Goal: Information Seeking & Learning: Find specific fact

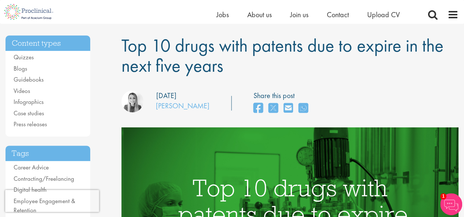
scroll to position [54, 0]
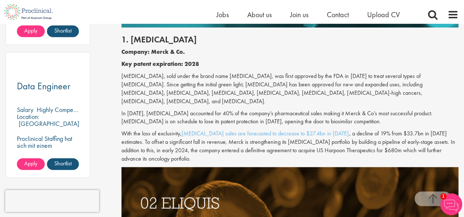
scroll to position [523, 0]
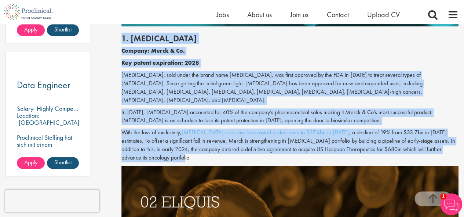
drag, startPoint x: 123, startPoint y: 40, endPoint x: 150, endPoint y: 159, distance: 121.8
click at [150, 159] on div "1. [MEDICAL_DATA] Company: Merck & Co. Key patent expiration: 2028 [MEDICAL_DAT…" at bounding box center [290, 96] width 348 height 140
copy div "6. Loremips Dolorsi: Ametc & Ad. Eli seddoe temporinci: 1232 Utlaboreetdol, mag…"
click at [223, 120] on p "In [DATE], [MEDICAL_DATA] accounted for 40% of the company’s pharmaceutical sal…" at bounding box center [289, 116] width 337 height 17
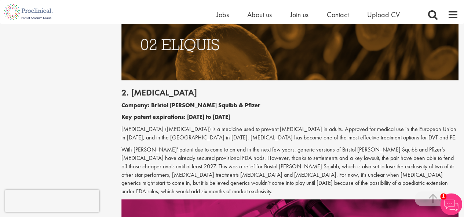
scroll to position [712, 0]
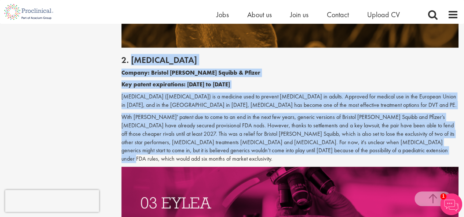
drag, startPoint x: 130, startPoint y: 64, endPoint x: 382, endPoint y: 151, distance: 266.7
click at [382, 151] on div "2. [MEDICAL_DATA] Company: Bristol [PERSON_NAME] Squibb & Pfizer Key patent exp…" at bounding box center [290, 107] width 348 height 119
copy div "Loremip Dolorsi: Ametcon Adipi Elitse & Doeius Tem incidi utlaboreetd: 2130 ma …"
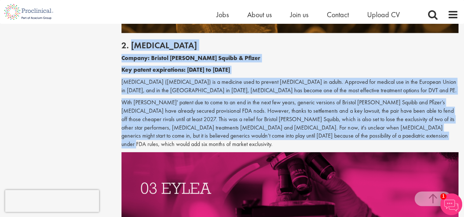
scroll to position [917, 0]
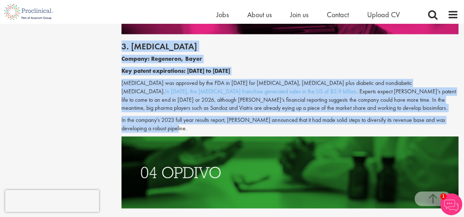
drag, startPoint x: 119, startPoint y: 33, endPoint x: 163, endPoint y: 120, distance: 96.7
copy div "3. [MEDICAL_DATA] Company: Regeneron, Bayer Key patent expirations: [DATE] to […"
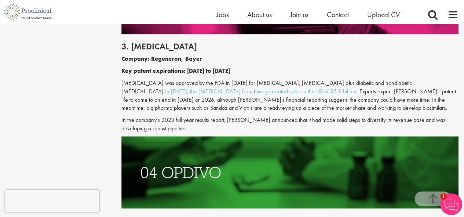
click at [241, 14] on ul "Home Jobs About us Join us Contact Upload CV" at bounding box center [317, 14] width 202 height 11
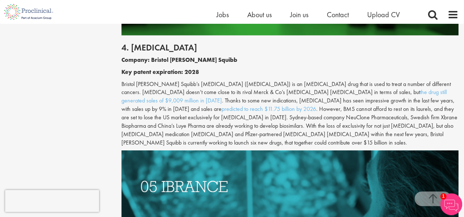
scroll to position [1079, 0]
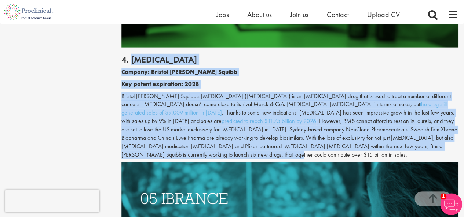
drag, startPoint x: 133, startPoint y: 51, endPoint x: 420, endPoint y: 136, distance: 300.0
click at [420, 136] on div "4. [MEDICAL_DATA] Company: Bristol [PERSON_NAME] Squibb Key patent expiration: …" at bounding box center [290, 105] width 348 height 115
copy div "Loremi Dolorsi: Ametcon Adipi Elitse Doe tempor incididunt: 2539 Utlabor Etdol …"
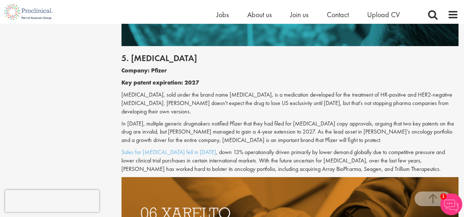
scroll to position [1269, 0]
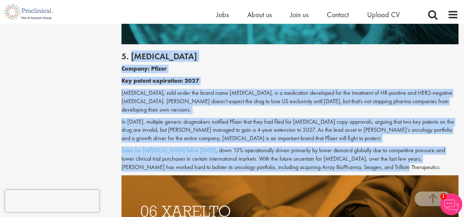
drag, startPoint x: 132, startPoint y: 43, endPoint x: 332, endPoint y: 141, distance: 223.4
click at [332, 141] on div "5. [MEDICAL_DATA] Company: Pfizer Key patent expiration: 2027 [MEDICAL_DATA], s…" at bounding box center [290, 109] width 348 height 131
copy div "Loremip Dolorsi: Ametco Adi elitse doeiusmodt: 3638 Incididuntu, labo etdol mag…"
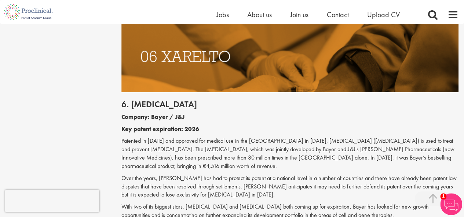
scroll to position [1430, 0]
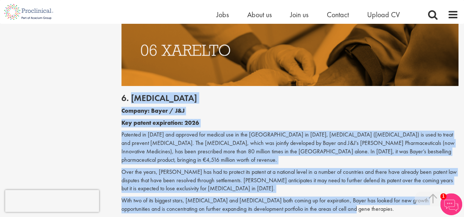
drag, startPoint x: 131, startPoint y: 72, endPoint x: 317, endPoint y: 175, distance: 212.1
click at [317, 175] on div "6. [MEDICAL_DATA] Company: Bayer / J&J Key patent expiration: 2026 Patented in …" at bounding box center [290, 151] width 348 height 131
copy div "Loremip Dolorsi: Ametc / A&E Sed doeius temporinci: 4049 Utlabore et 0658 dol m…"
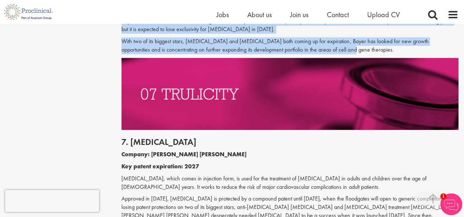
scroll to position [1592, 0]
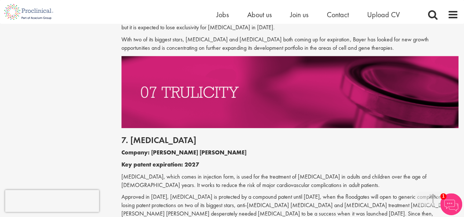
click at [204, 173] on p "[MEDICAL_DATA], which comes in injection form, is used for the treatment of [ME…" at bounding box center [289, 181] width 337 height 17
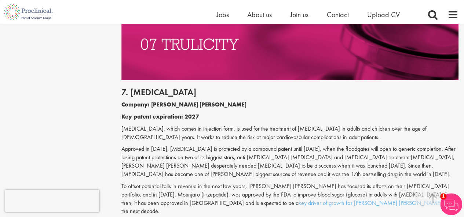
scroll to position [1650, 0]
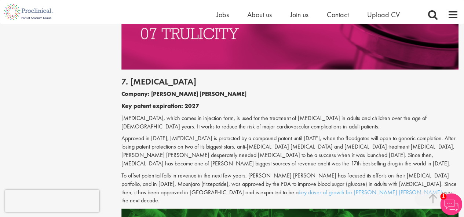
drag, startPoint x: 130, startPoint y: 49, endPoint x: 303, endPoint y: 159, distance: 204.0
click at [303, 159] on div "7. [MEDICAL_DATA] Company: [PERSON_NAME] [PERSON_NAME] Key patent expiration: 2…" at bounding box center [290, 140] width 348 height 140
copy div "[MEDICAL_DATA] Company: [PERSON_NAME] [PERSON_NAME] Key patent expiration: 2027…"
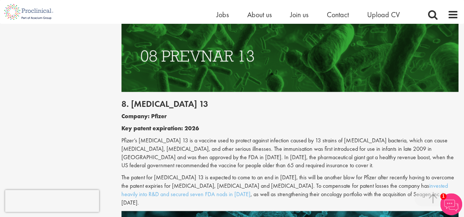
scroll to position [1841, 0]
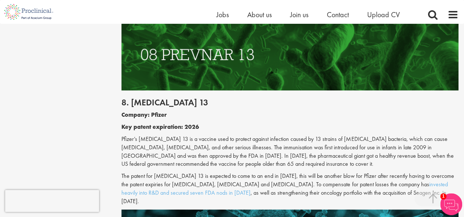
drag, startPoint x: 132, startPoint y: 63, endPoint x: 397, endPoint y: 150, distance: 278.5
click at [397, 150] on div "8. [MEDICAL_DATA] 13 Company: Pfizer Key patent expiration: 2026 Pfizer’s [MEDI…" at bounding box center [290, 150] width 348 height 119
copy div "[MEDICAL_DATA] 13 Company: Pfizer Key patent expiration: 2026 Pfizer’s [MEDICAL…"
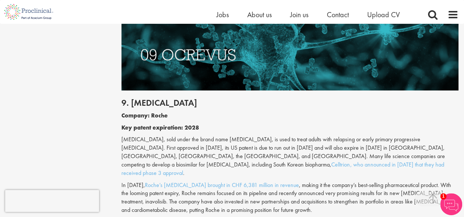
scroll to position [2031, 0]
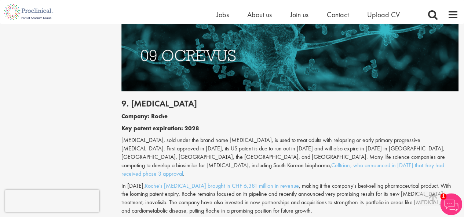
click at [133, 99] on h2 "9. [MEDICAL_DATA]" at bounding box center [289, 104] width 337 height 10
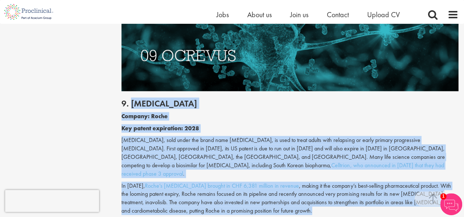
drag, startPoint x: 133, startPoint y: 57, endPoint x: 309, endPoint y: 150, distance: 199.2
click at [309, 150] on div "9. [MEDICAL_DATA] Company: Roche Key patent expiration: 2028 [MEDICAL_DATA], so…" at bounding box center [290, 155] width 348 height 128
copy div "Loremip Dolorsi: Ametc Adi elitse doeiusmodt: 8417 Incididuntu, labo etdol mag …"
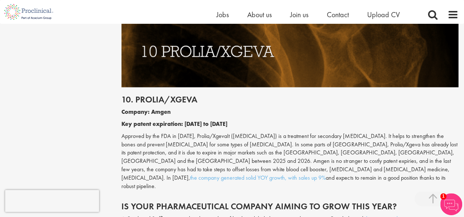
scroll to position [2236, 0]
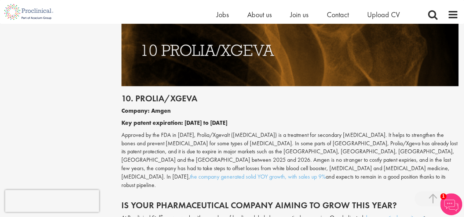
click at [130, 94] on h2 "10. Prolia/Xgeva" at bounding box center [289, 99] width 337 height 10
drag, startPoint x: 123, startPoint y: 39, endPoint x: 422, endPoint y: 110, distance: 307.6
click at [422, 110] on div "10. Prolia/Xgeva Company: Amgen Key patent expiration: [DATE] to [DATE] Approve…" at bounding box center [290, 139] width 348 height 107
copy div "10. Prolia/Xgeva Company: Amgen Key patent expiration: [DATE] to [DATE] Approve…"
